Goal: Information Seeking & Learning: Understand process/instructions

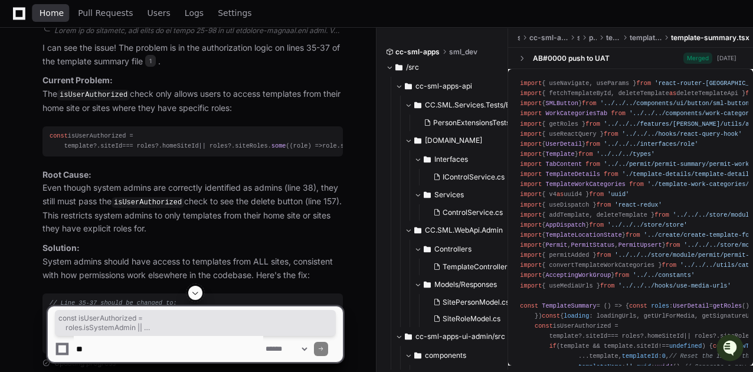
click at [51, 14] on span "Home" at bounding box center [52, 12] width 24 height 7
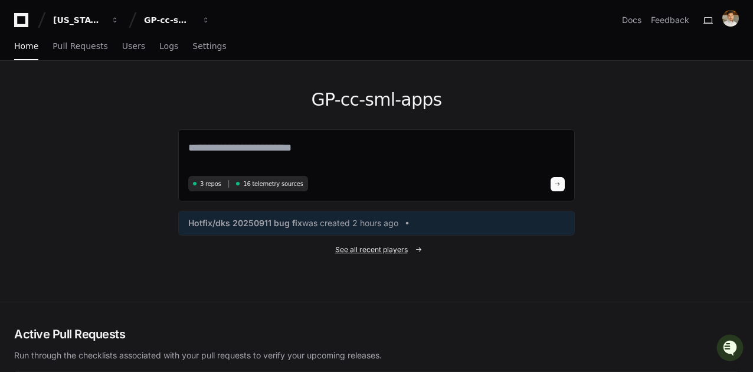
click at [358, 245] on span "See all recent players" at bounding box center [371, 249] width 73 height 9
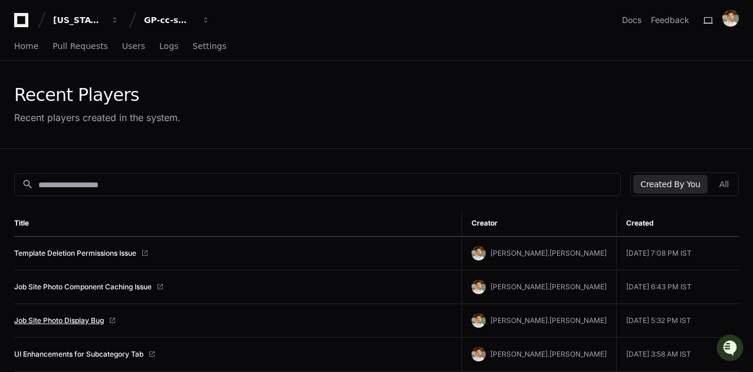
click at [74, 319] on link "Job Site Photo Display Bug" at bounding box center [59, 320] width 90 height 9
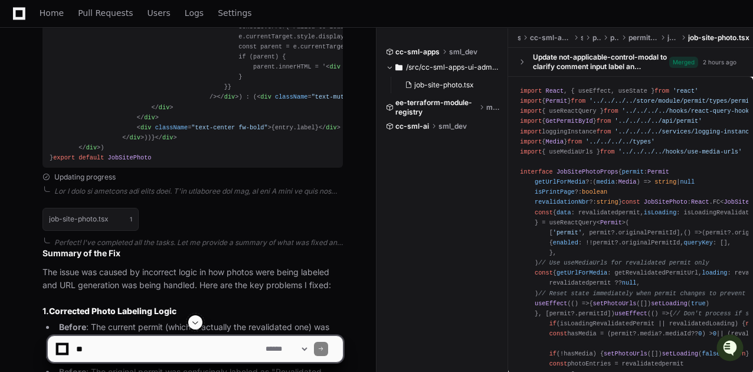
scroll to position [1049, 0]
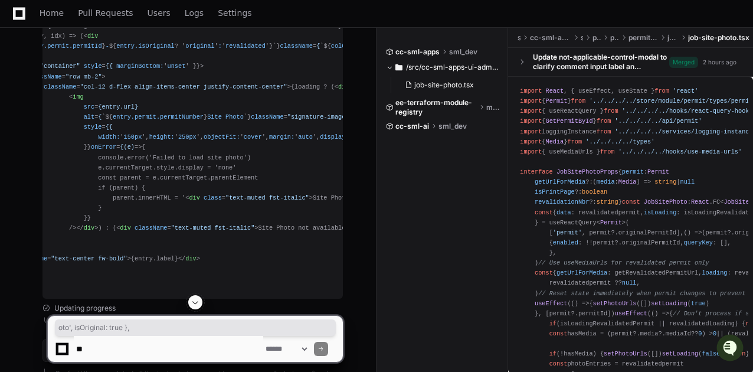
drag, startPoint x: 289, startPoint y: 139, endPoint x: 345, endPoint y: 138, distance: 55.5
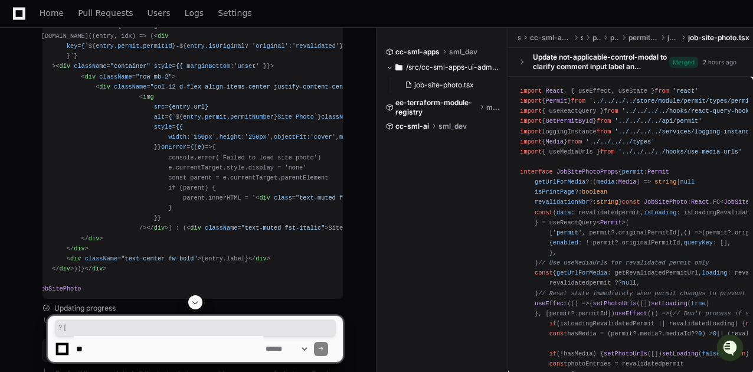
scroll to position [0, 0]
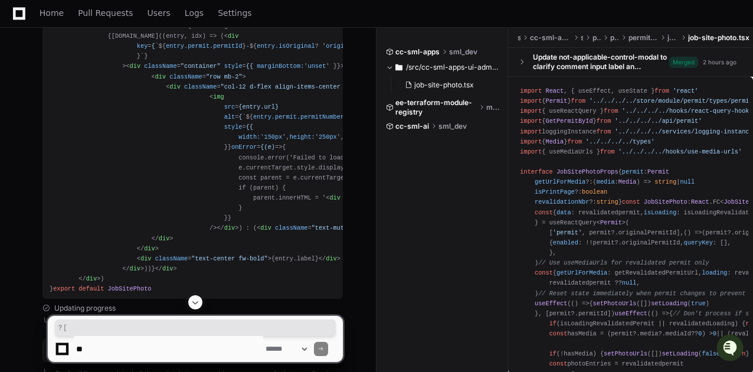
drag, startPoint x: 158, startPoint y: 114, endPoint x: 27, endPoint y: 123, distance: 131.3
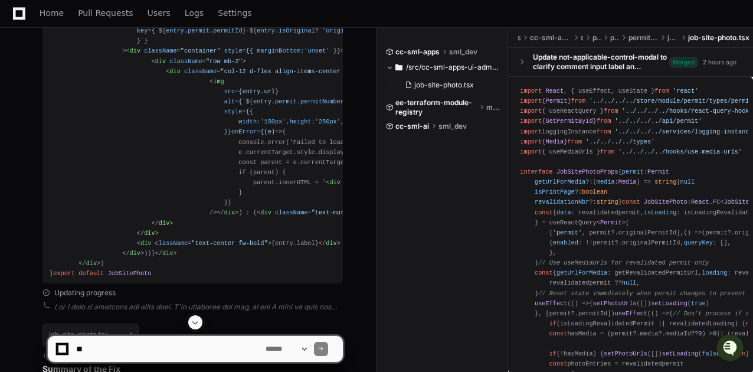
scroll to position [1049, 0]
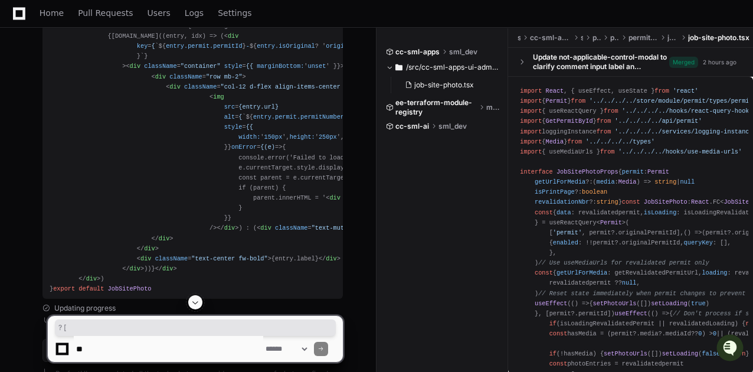
drag, startPoint x: 261, startPoint y: 120, endPoint x: 248, endPoint y: 123, distance: 13.3
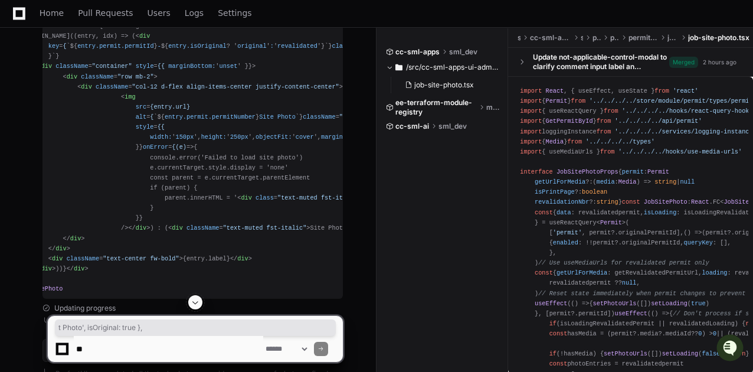
drag, startPoint x: 276, startPoint y: 135, endPoint x: 340, endPoint y: 132, distance: 64.4
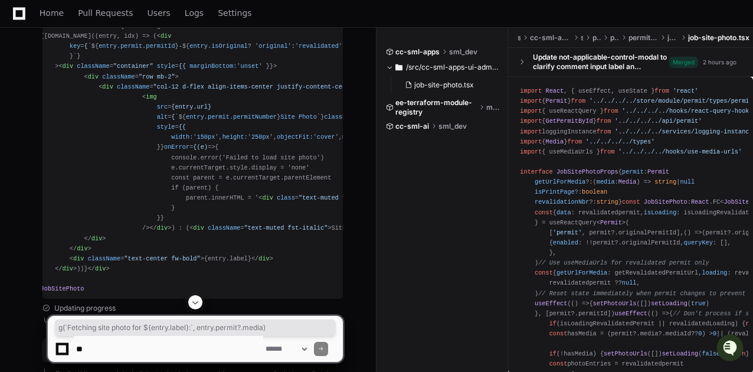
scroll to position [0, 0]
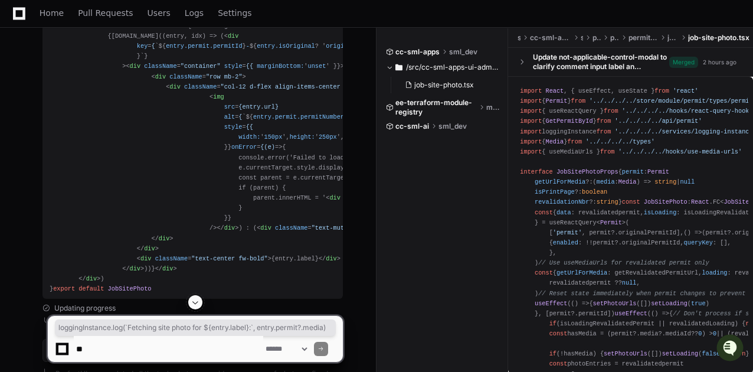
drag, startPoint x: 125, startPoint y: 216, endPoint x: 35, endPoint y: 207, distance: 90.1
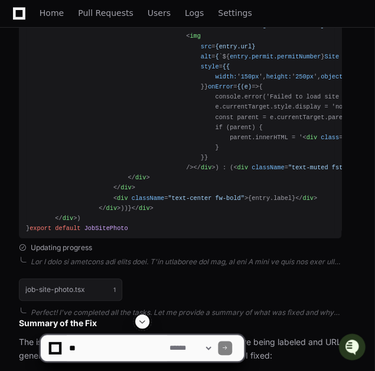
scroll to position [1049, 0]
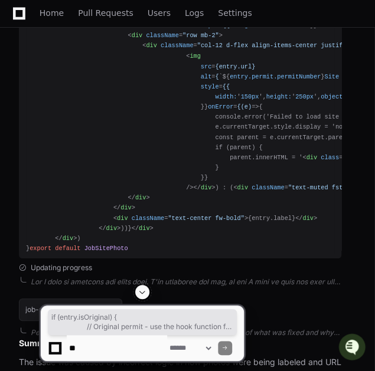
drag, startPoint x: 75, startPoint y: 227, endPoint x: 90, endPoint y: 283, distance: 58.5
copy div "if (entry. isOriginal ) { // Original permit - use the hook function for origin…"
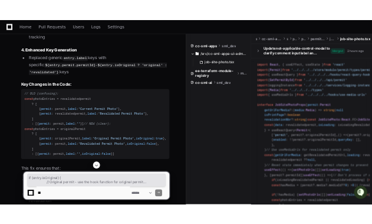
scroll to position [1704, 0]
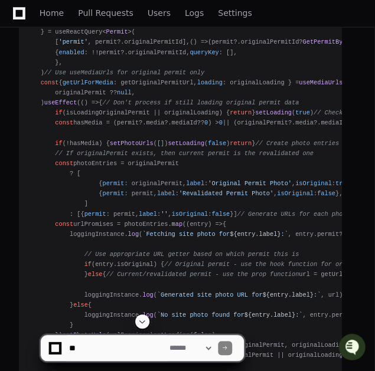
scroll to position [656, 0]
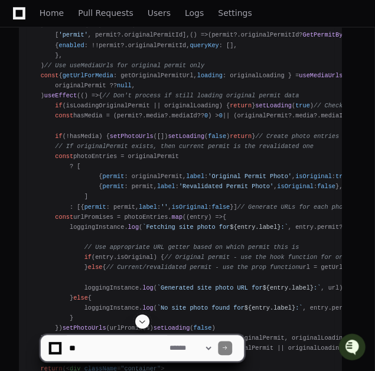
click at [96, 104] on div "import React , { useEffect, useState } from 'react' import { Permit } from '../…" at bounding box center [180, 274] width 308 height 748
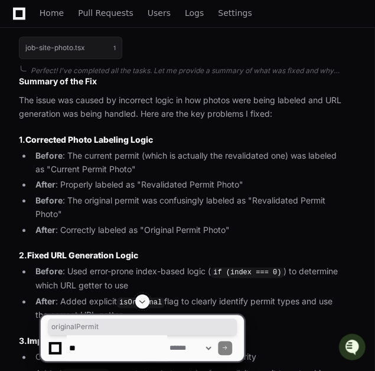
scroll to position [1442, 0]
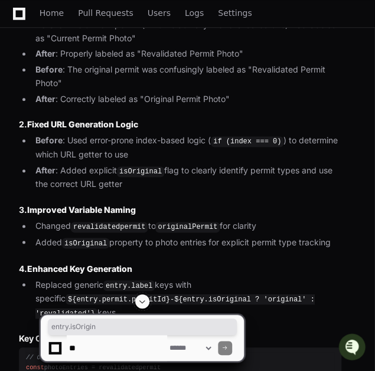
drag, startPoint x: 215, startPoint y: 167, endPoint x: 264, endPoint y: 168, distance: 49.0
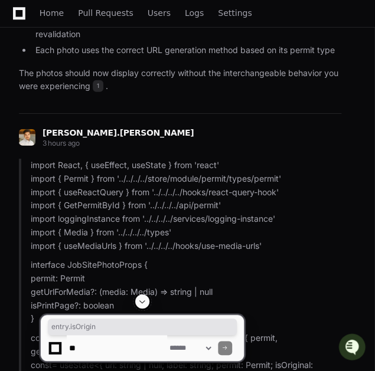
scroll to position [1836, 0]
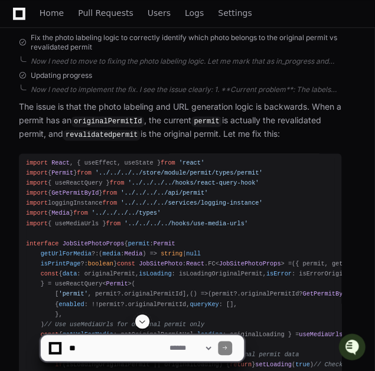
scroll to position [393, 0]
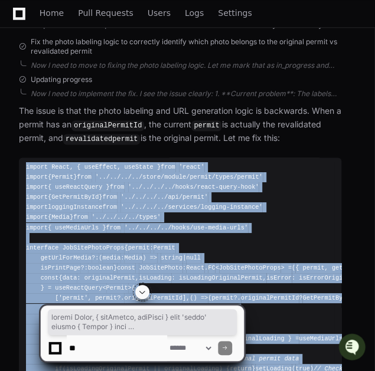
click at [26, 166] on span "import" at bounding box center [37, 166] width 22 height 7
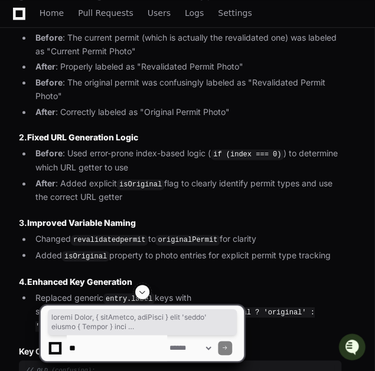
scroll to position [1704, 0]
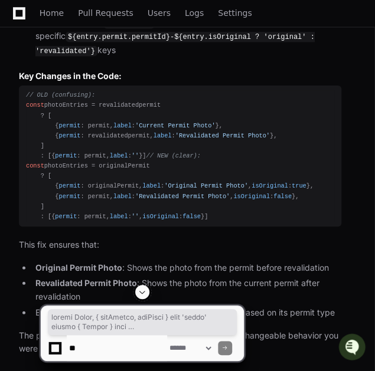
copy div "import React , { useEffect, useState } from 'react' import { Permit } from '../…"
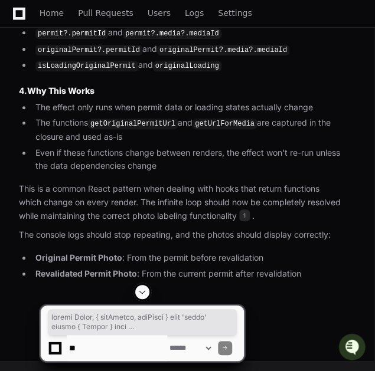
scroll to position [10041, 0]
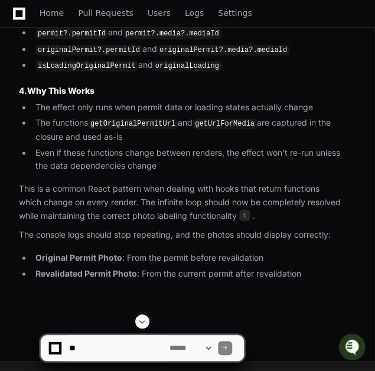
scroll to position [8336, 0]
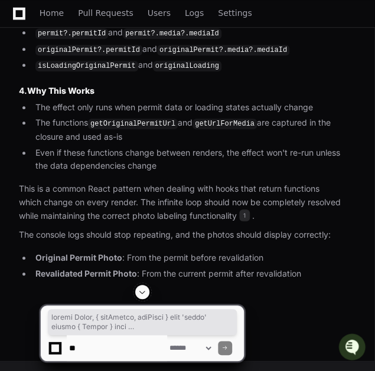
copy div "import React , { useEffect, useState } from 'react' import { Permit } from '../…"
click at [118, 345] on textarea at bounding box center [117, 348] width 100 height 26
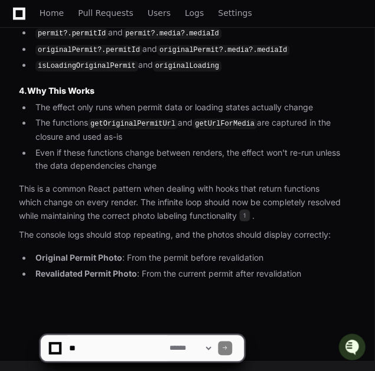
click at [114, 348] on textarea at bounding box center [117, 348] width 100 height 26
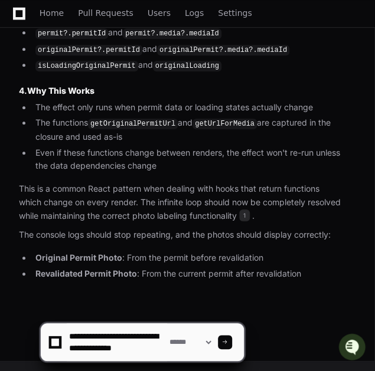
scroll to position [4, 0]
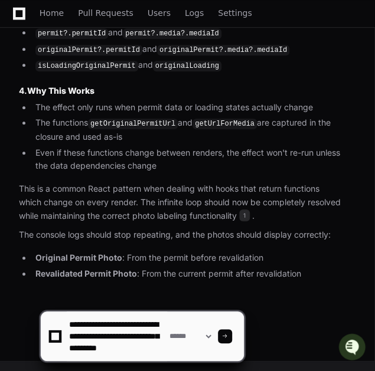
click at [148, 345] on textarea at bounding box center [117, 337] width 100 height 50
click at [103, 354] on textarea at bounding box center [117, 337] width 100 height 50
click at [71, 333] on textarea at bounding box center [117, 337] width 100 height 50
click at [105, 353] on textarea at bounding box center [117, 337] width 100 height 50
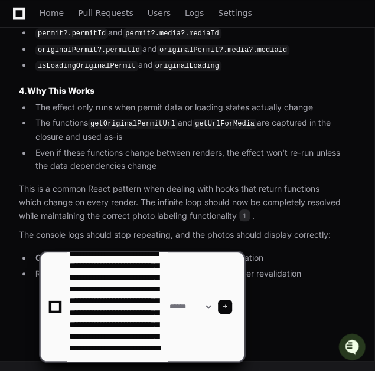
scroll to position [51, 0]
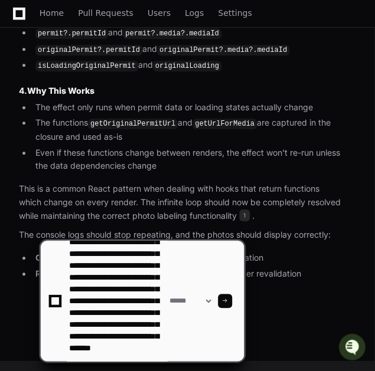
type textarea "**********"
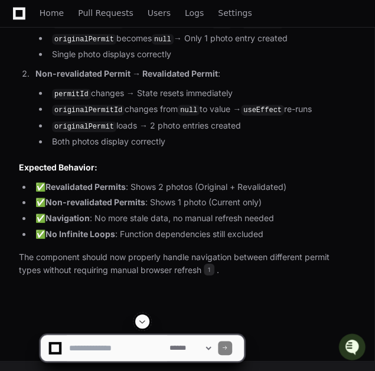
scroll to position [11339, 0]
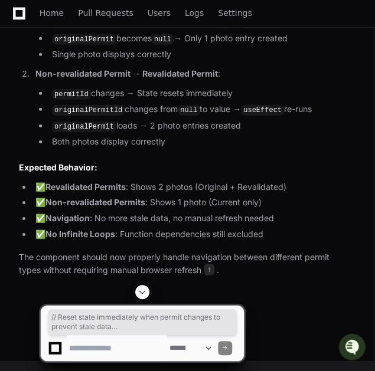
drag, startPoint x: 37, startPoint y: 55, endPoint x: 132, endPoint y: 101, distance: 105.6
copy div "// Reset state immediately when permit changes to prevent stale data useEffect …"
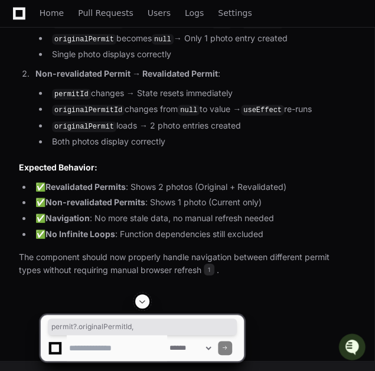
drag, startPoint x: 50, startPoint y: 159, endPoint x: 135, endPoint y: 156, distance: 85.0
copy div "permit?. originalPermitId ,"
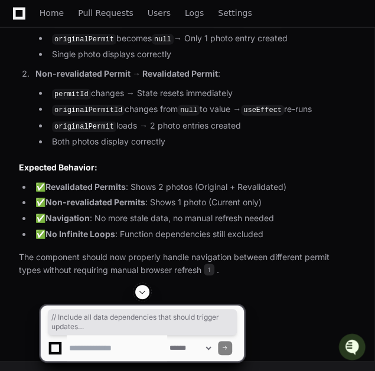
drag, startPoint x: 49, startPoint y: 139, endPoint x: 114, endPoint y: 206, distance: 93.9
copy div "// Include all data dependencies that should trigger updates permit?. permitId …"
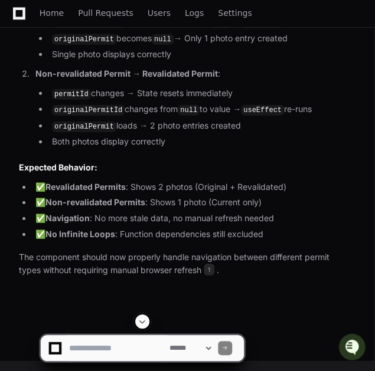
drag, startPoint x: 241, startPoint y: 214, endPoint x: 281, endPoint y: 214, distance: 39.5
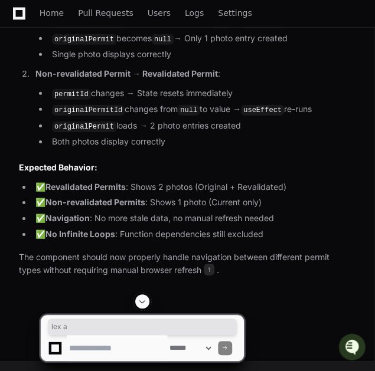
drag, startPoint x: 218, startPoint y: 181, endPoint x: 237, endPoint y: 182, distance: 18.9
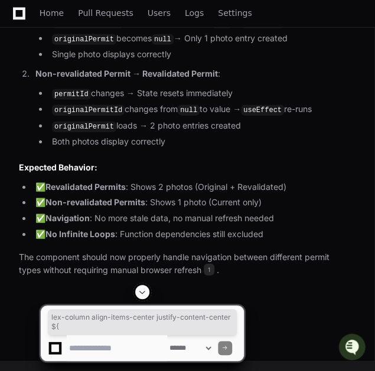
drag, startPoint x: 212, startPoint y: 116, endPoint x: 340, endPoint y: 123, distance: 127.6
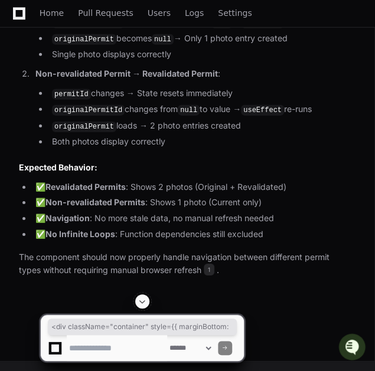
scroll to position [0, 0]
drag, startPoint x: 145, startPoint y: 160, endPoint x: 11, endPoint y: 145, distance: 134.7
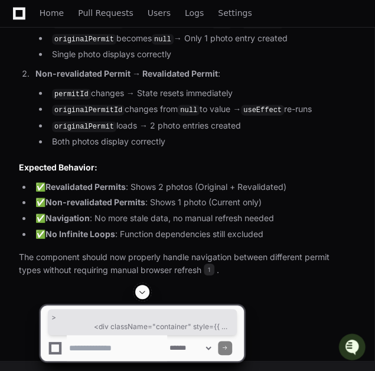
scroll to position [12114, 0]
click at [115, 346] on textarea at bounding box center [117, 348] width 100 height 26
click at [97, 346] on textarea at bounding box center [117, 348] width 100 height 26
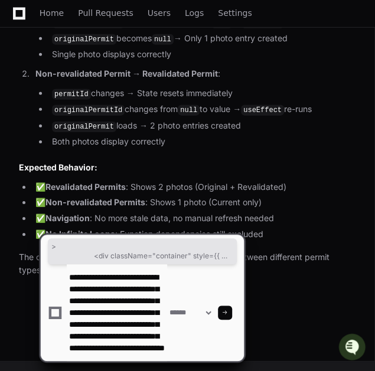
scroll to position [39, 0]
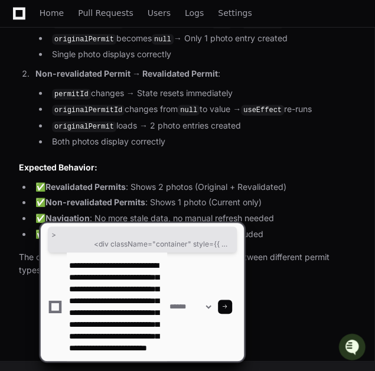
click at [127, 344] on textarea at bounding box center [117, 307] width 100 height 109
click at [111, 356] on textarea at bounding box center [117, 307] width 100 height 109
type textarea "**********"
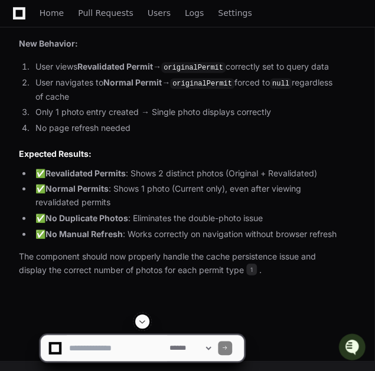
scroll to position [13950, 0]
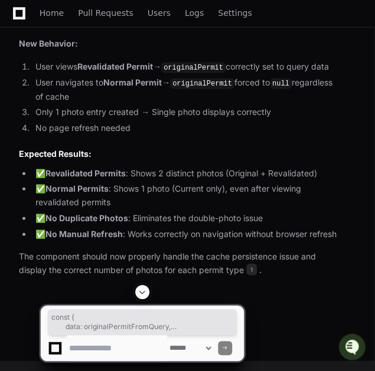
drag, startPoint x: 48, startPoint y: 155, endPoint x: 35, endPoint y: 46, distance: 110.0
copy div "const { data : originalPermitFromQuery, isLoading : isLoadingOriginalPermit, is…"
drag, startPoint x: 40, startPoint y: 172, endPoint x: 40, endPoint y: 201, distance: 28.3
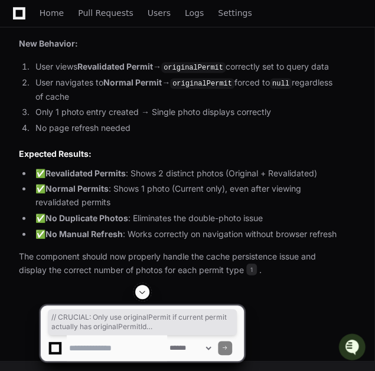
copy div "// CRUCIAL: Only use originalPermit if current permit actually has originalPerm…"
